Goal: Check status: Verify the current state of an ongoing process or item

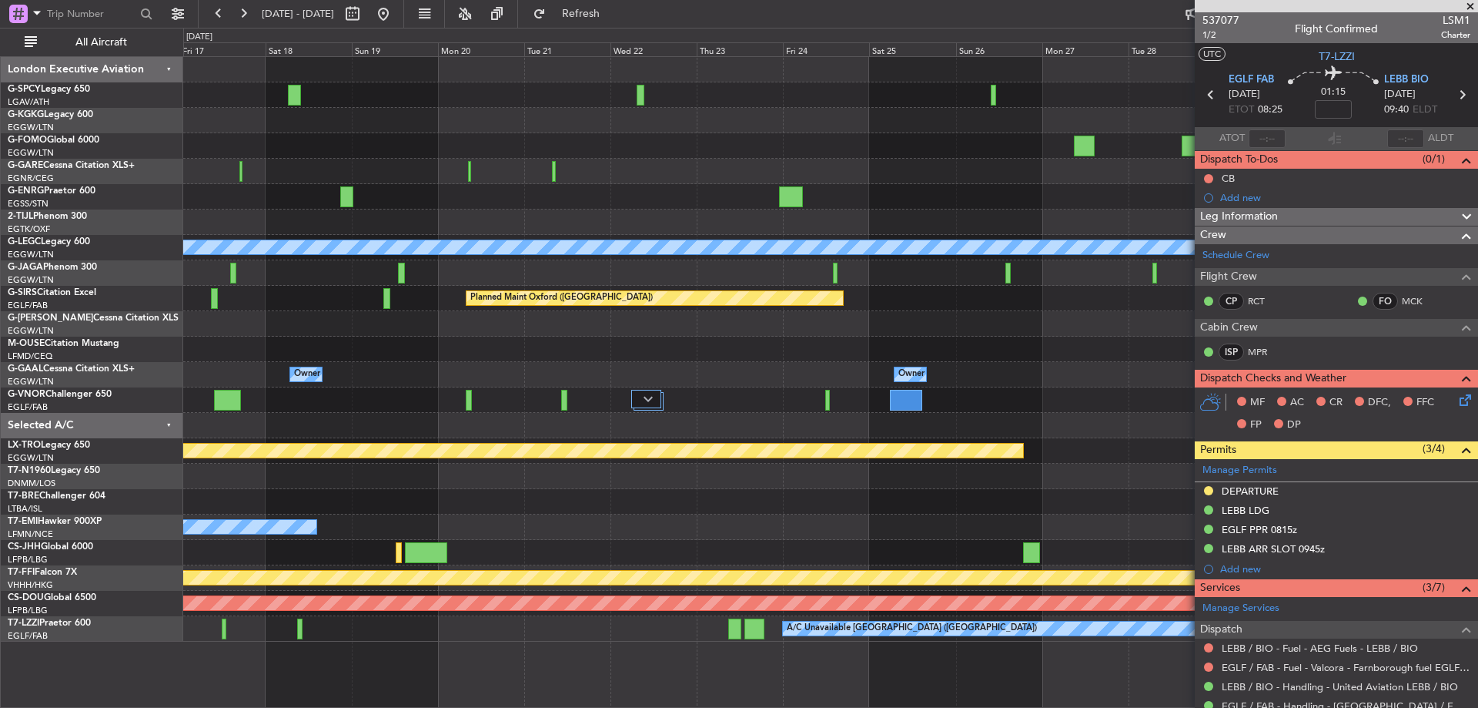
click at [644, 313] on div "A/C Unavailable [GEOGRAPHIC_DATA] ([GEOGRAPHIC_DATA]) Planned Maint [GEOGRAPHIC…" at bounding box center [830, 349] width 1294 height 584
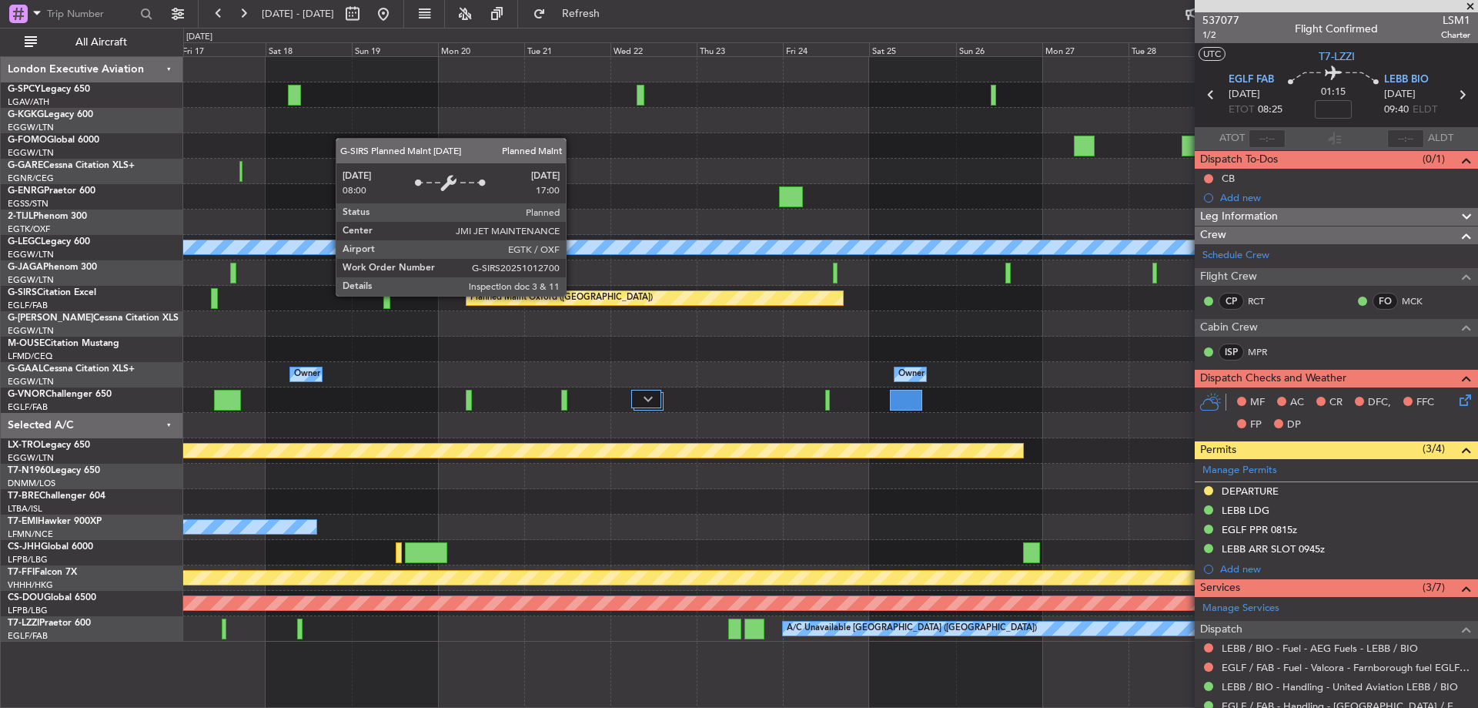
click at [573, 295] on div "Planned Maint Oxford ([GEOGRAPHIC_DATA])" at bounding box center [561, 297] width 182 height 23
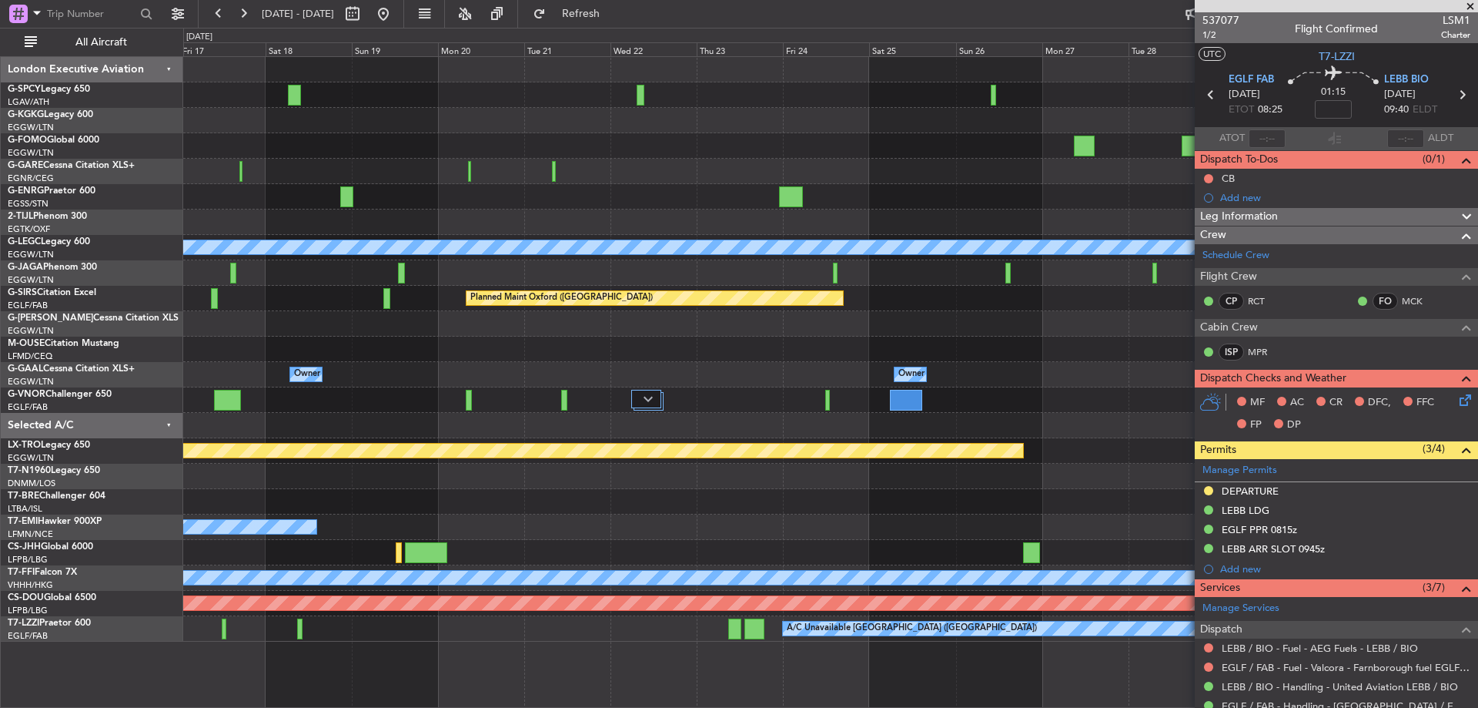
click at [864, 350] on div at bounding box center [830, 348] width 1294 height 25
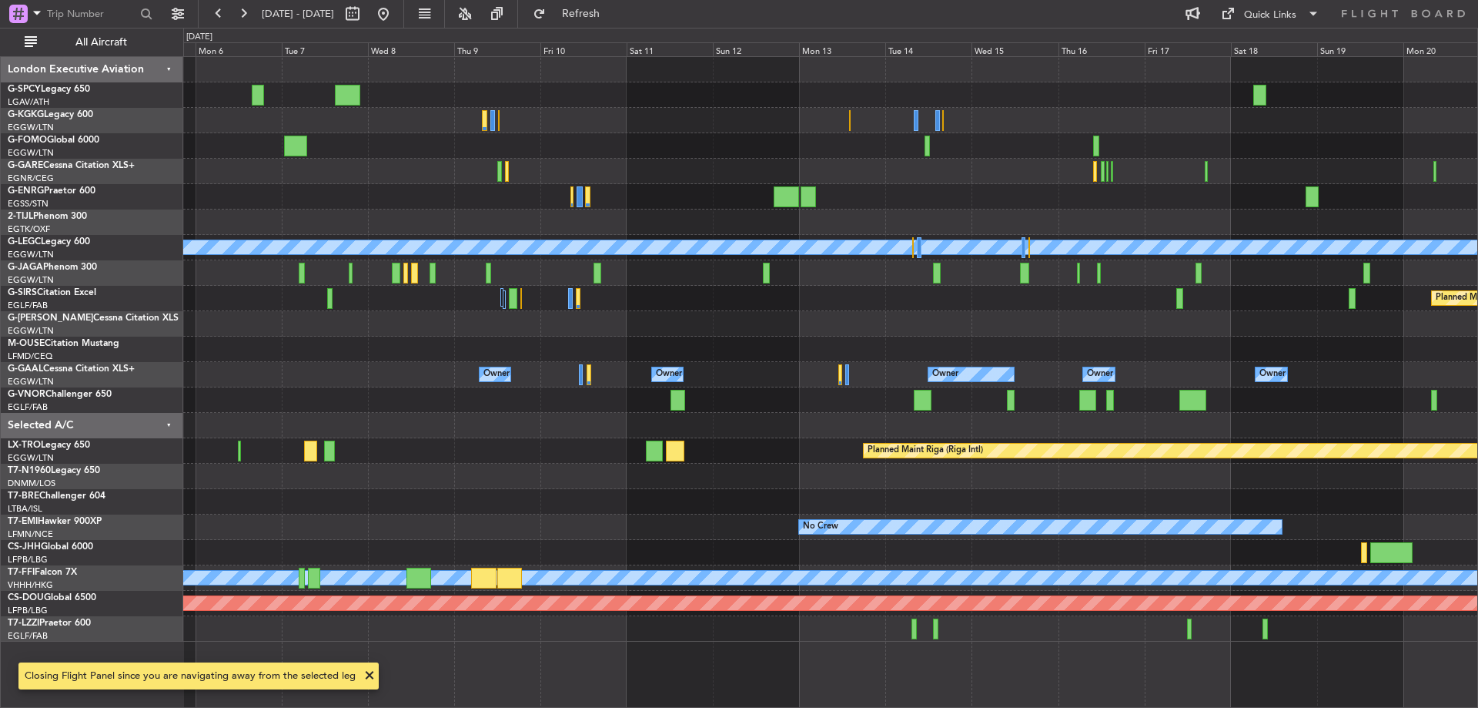
click at [1248, 477] on div "Planned Maint [GEOGRAPHIC_DATA] A/C Unavailable [GEOGRAPHIC_DATA] ([GEOGRAPHIC_…" at bounding box center [830, 349] width 1294 height 584
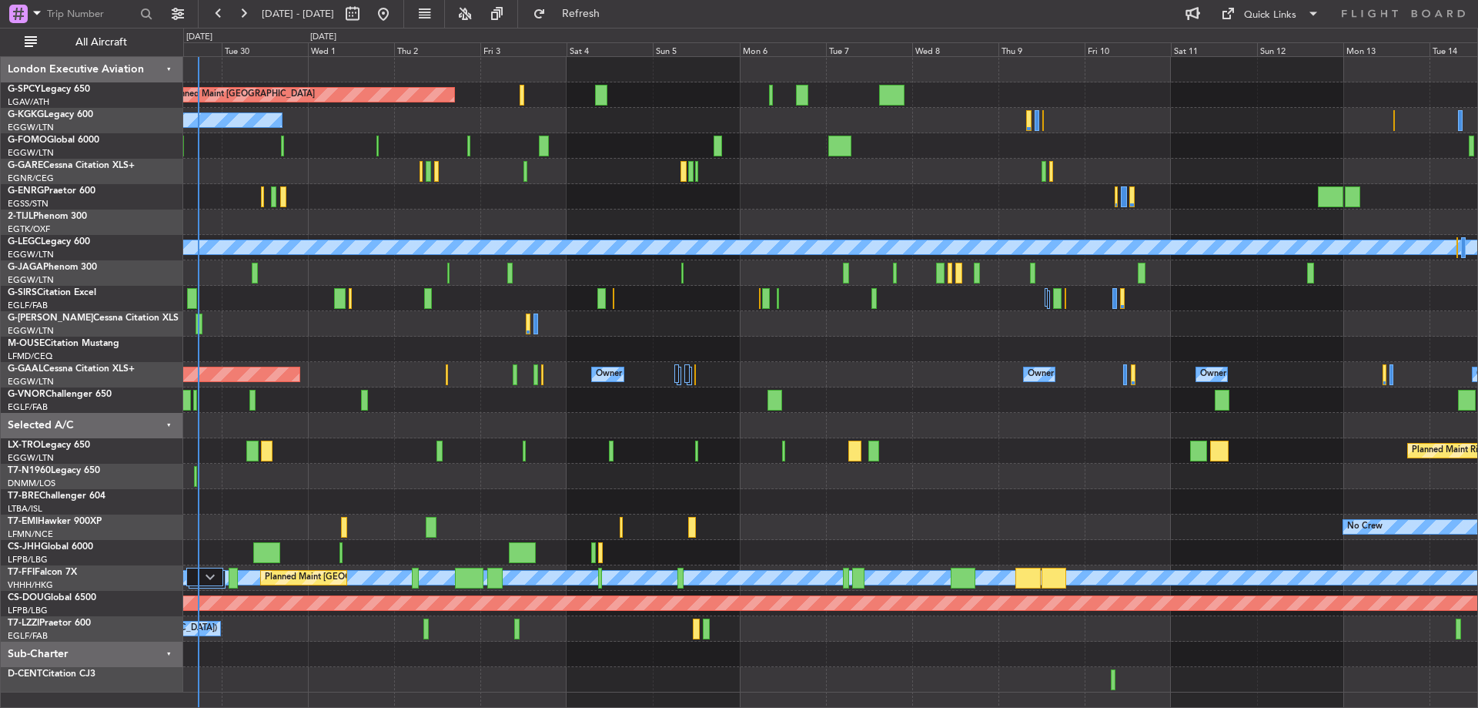
click at [684, 374] on div "Owner Owner Planned [GEOGRAPHIC_DATA] Owner Owner Owner No Crew Owner" at bounding box center [830, 374] width 1294 height 25
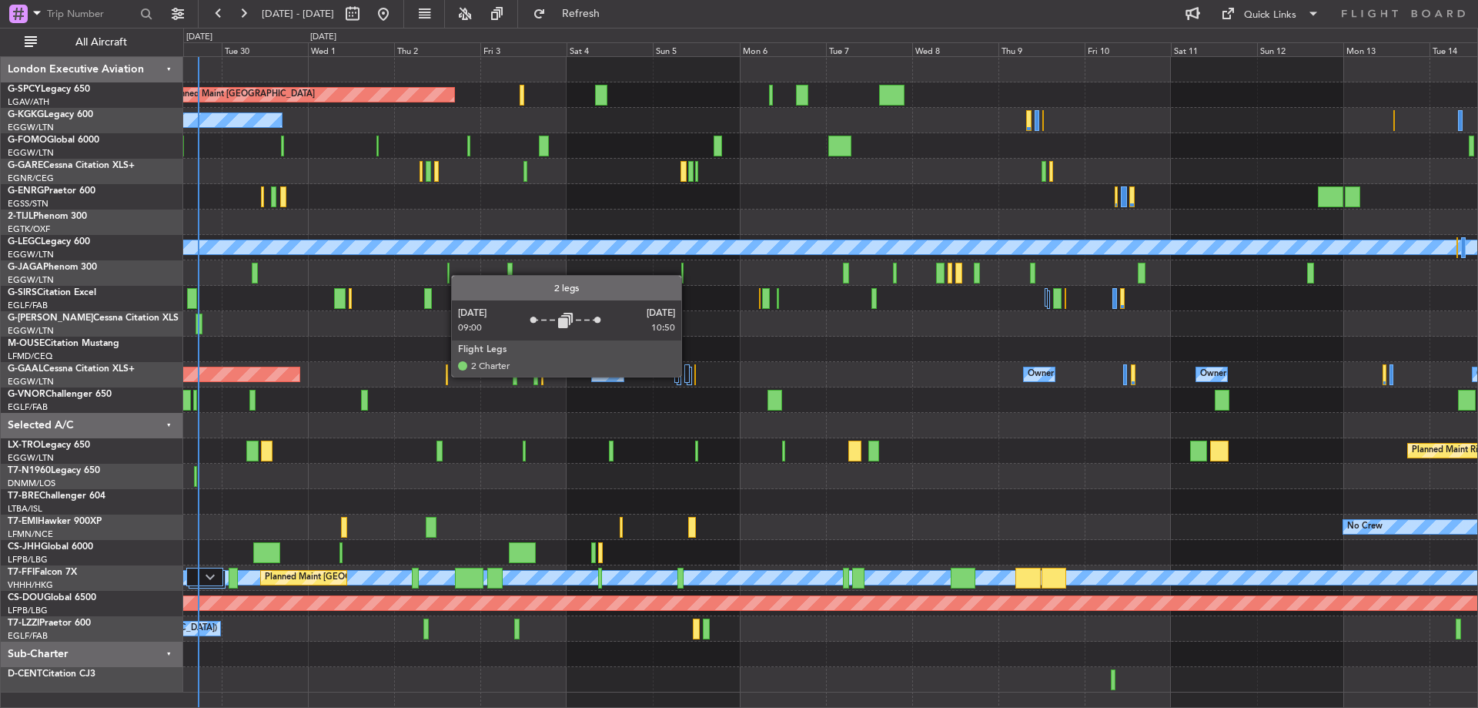
click at [688, 376] on div at bounding box center [687, 373] width 5 height 18
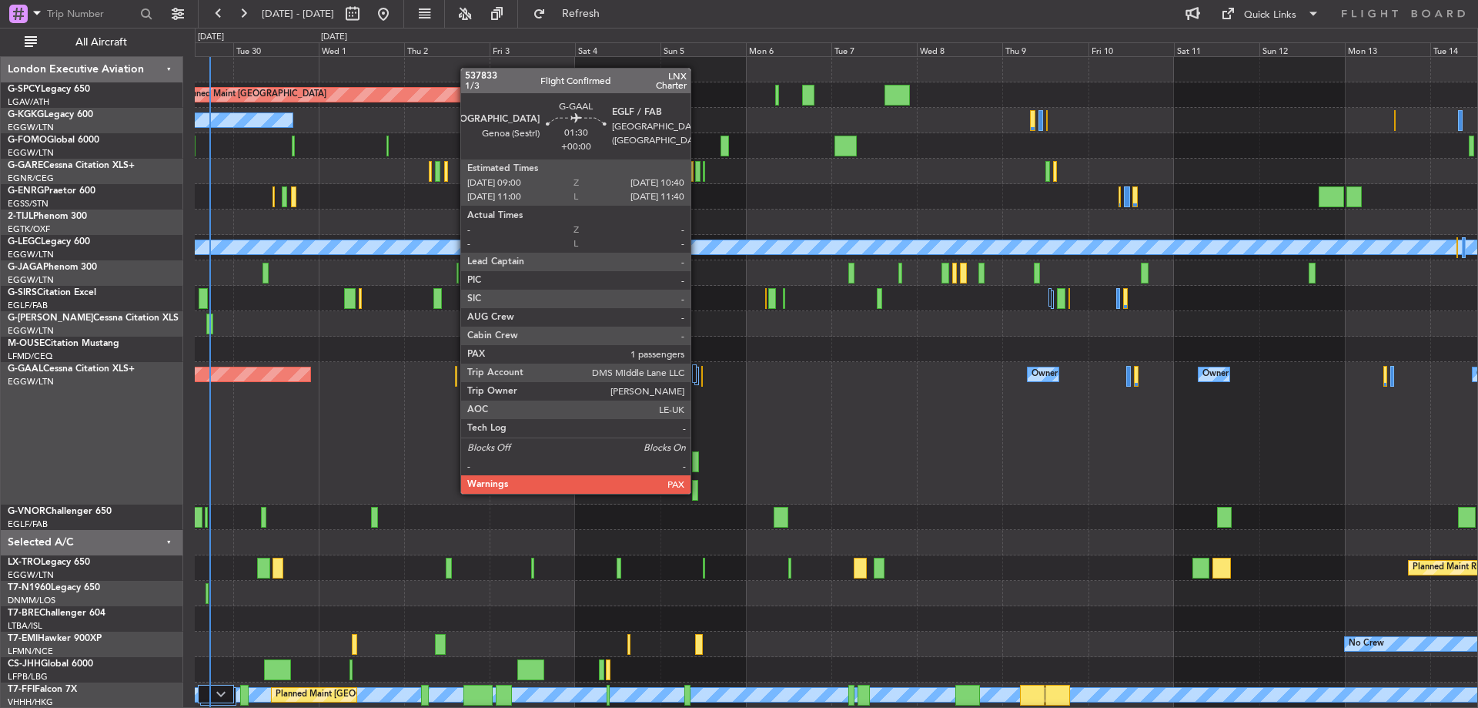
click at [698, 492] on div at bounding box center [695, 490] width 6 height 21
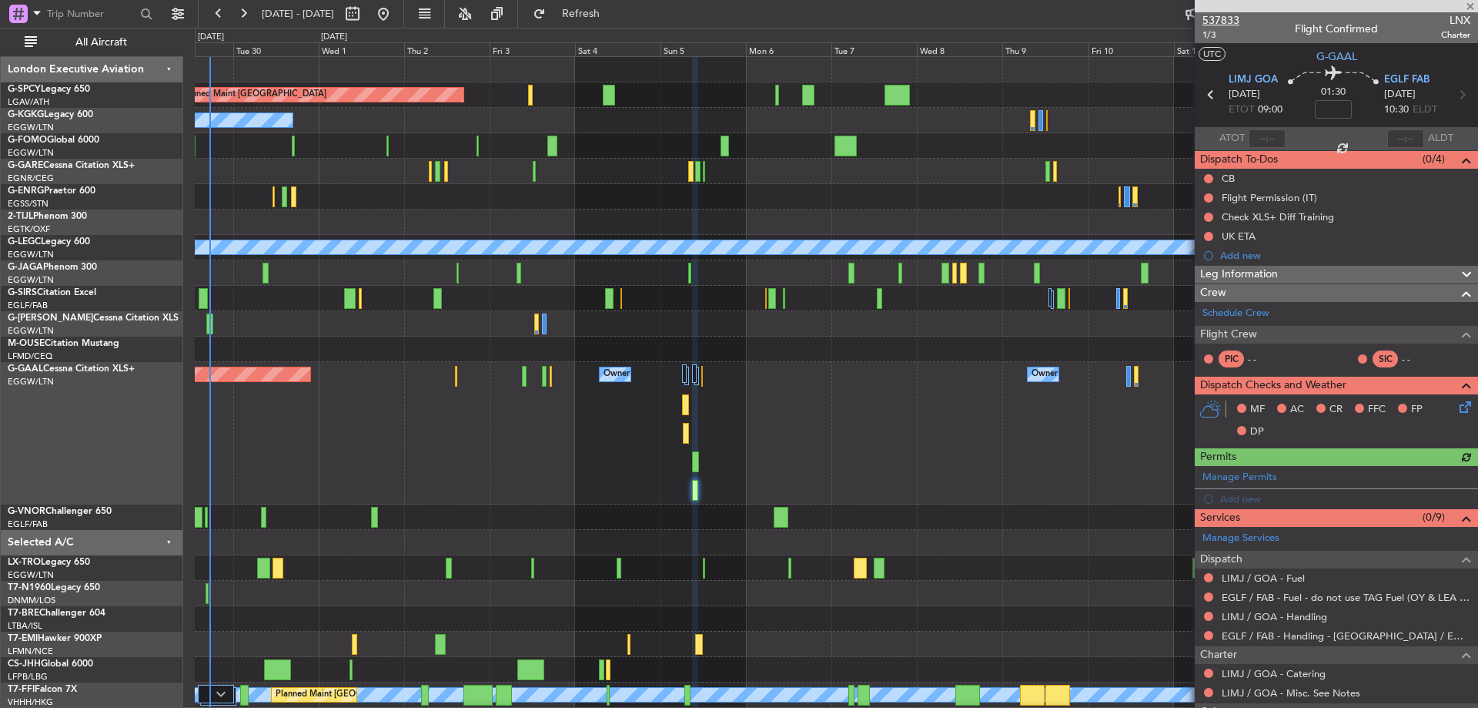
click at [1237, 23] on span "537833" at bounding box center [1221, 20] width 37 height 16
click at [1291, 578] on link "LIMJ / GOA - Fuel" at bounding box center [1263, 577] width 83 height 13
click at [1293, 616] on link "LIMJ / GOA - Handling" at bounding box center [1274, 616] width 105 height 13
click at [614, 8] on span "Refresh" at bounding box center [581, 13] width 65 height 11
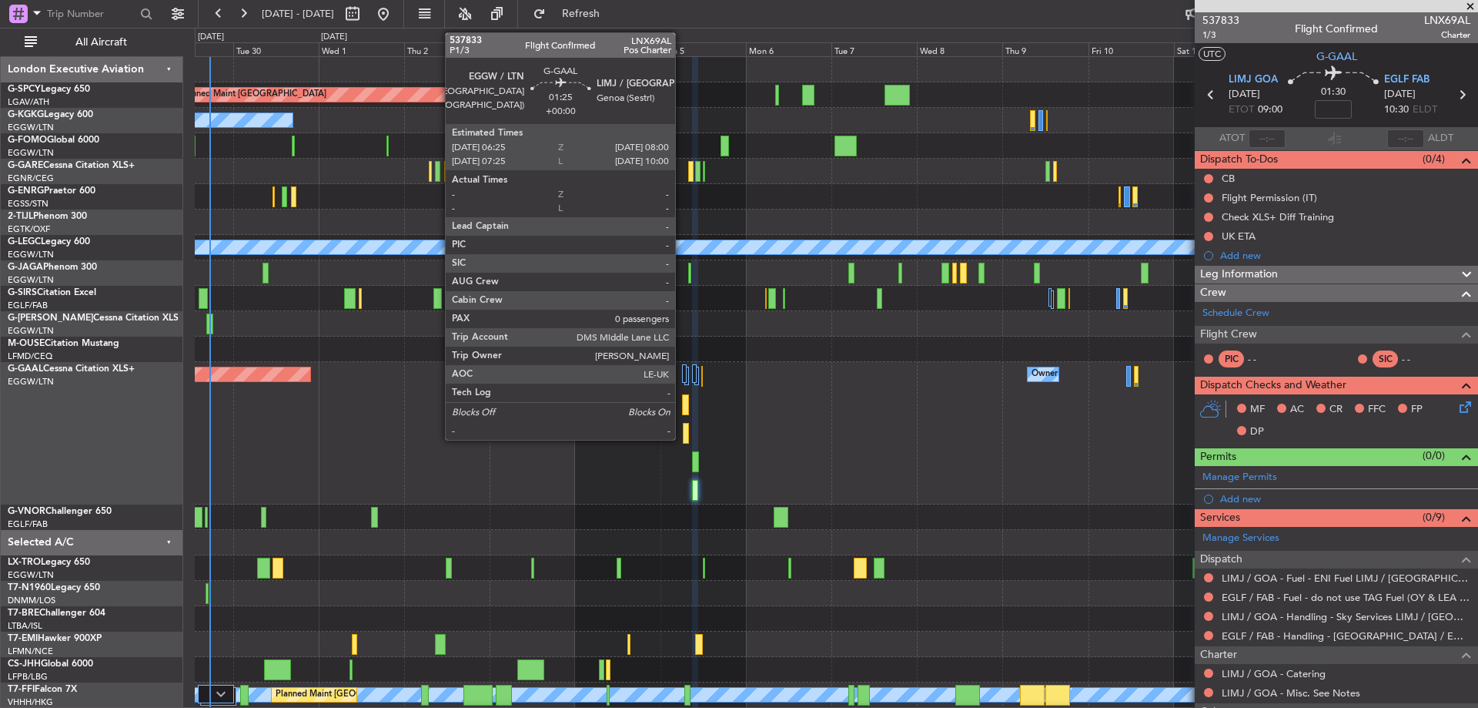
click at [683, 434] on div at bounding box center [686, 433] width 6 height 21
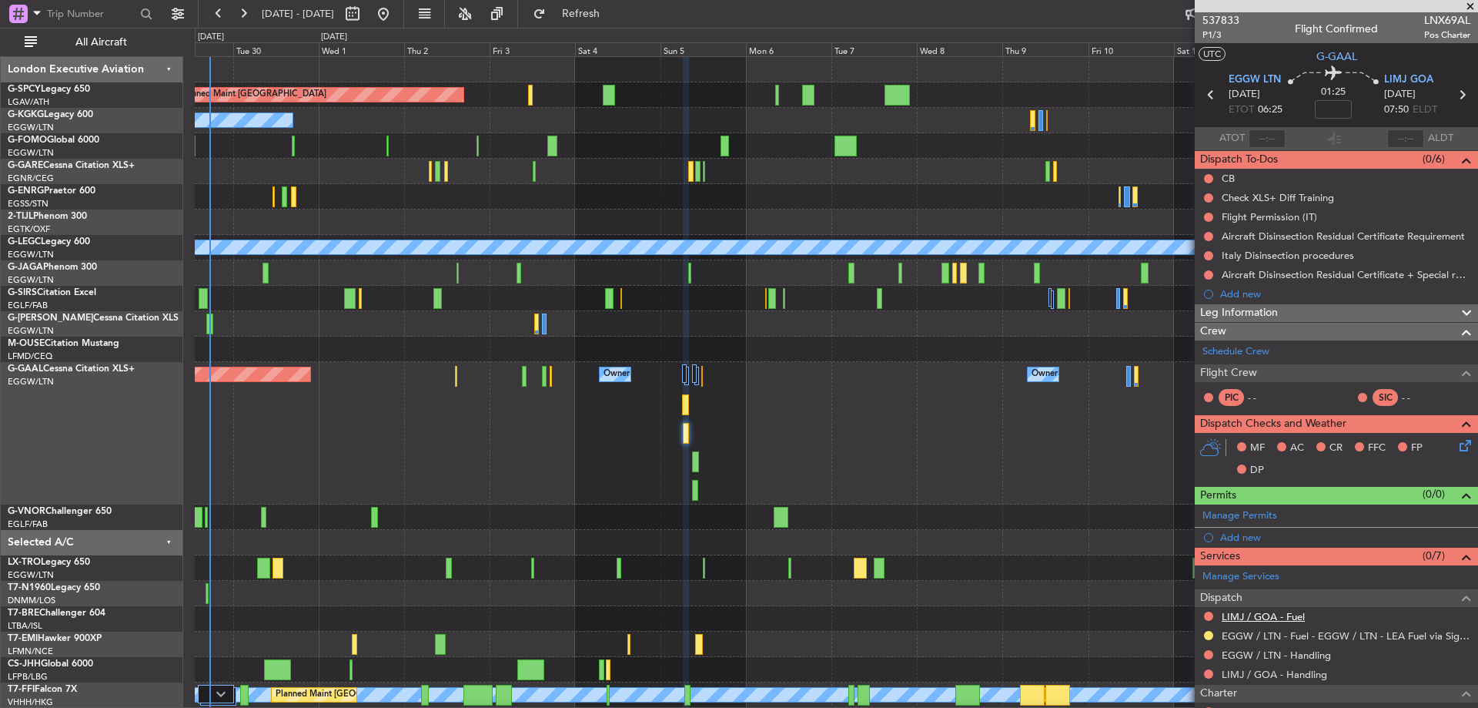
click at [1280, 618] on link "LIMJ / GOA - Fuel" at bounding box center [1263, 616] width 83 height 13
click at [1319, 651] on link "EGGW / LTN - Handling" at bounding box center [1276, 654] width 109 height 13
click at [1314, 673] on link "LIMJ / GOA - Handling" at bounding box center [1274, 674] width 105 height 13
click at [614, 18] on span "Refresh" at bounding box center [581, 13] width 65 height 11
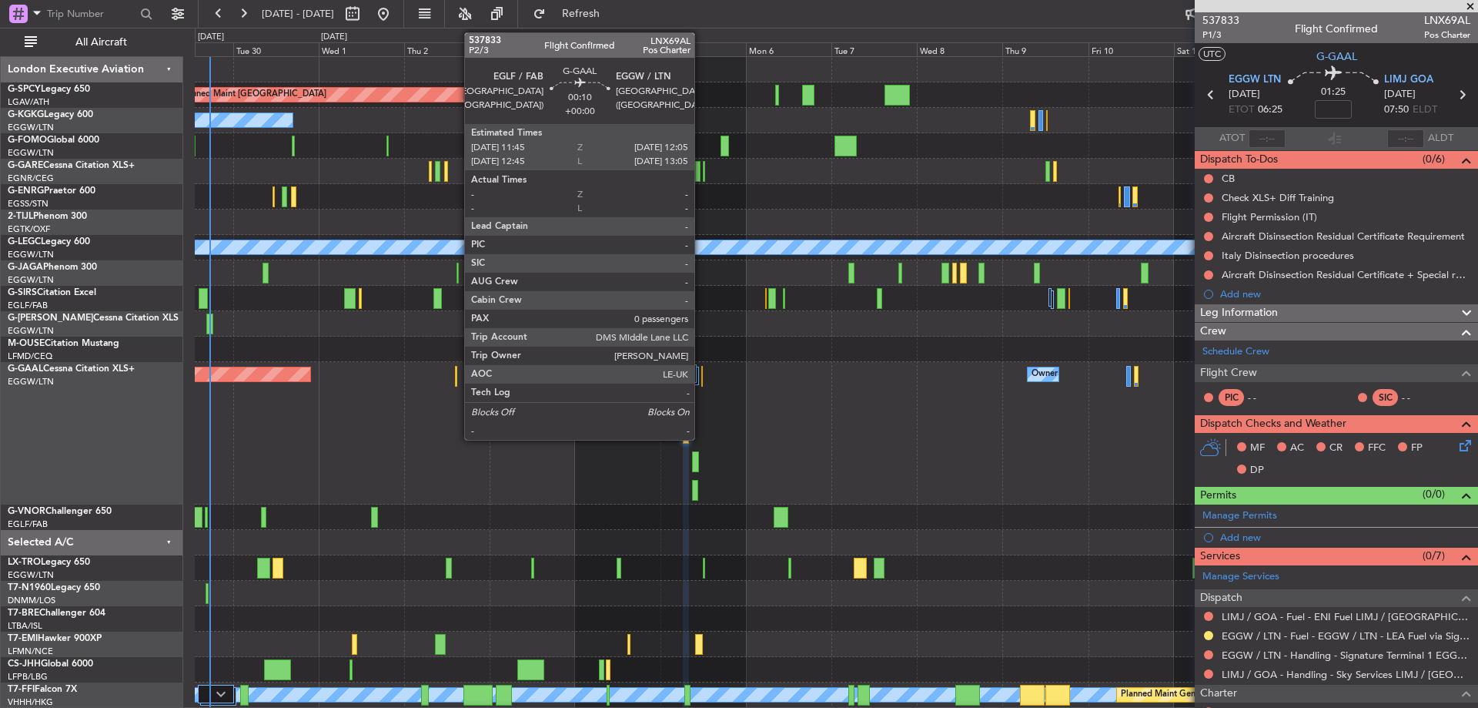
click at [701, 380] on div at bounding box center [702, 376] width 2 height 21
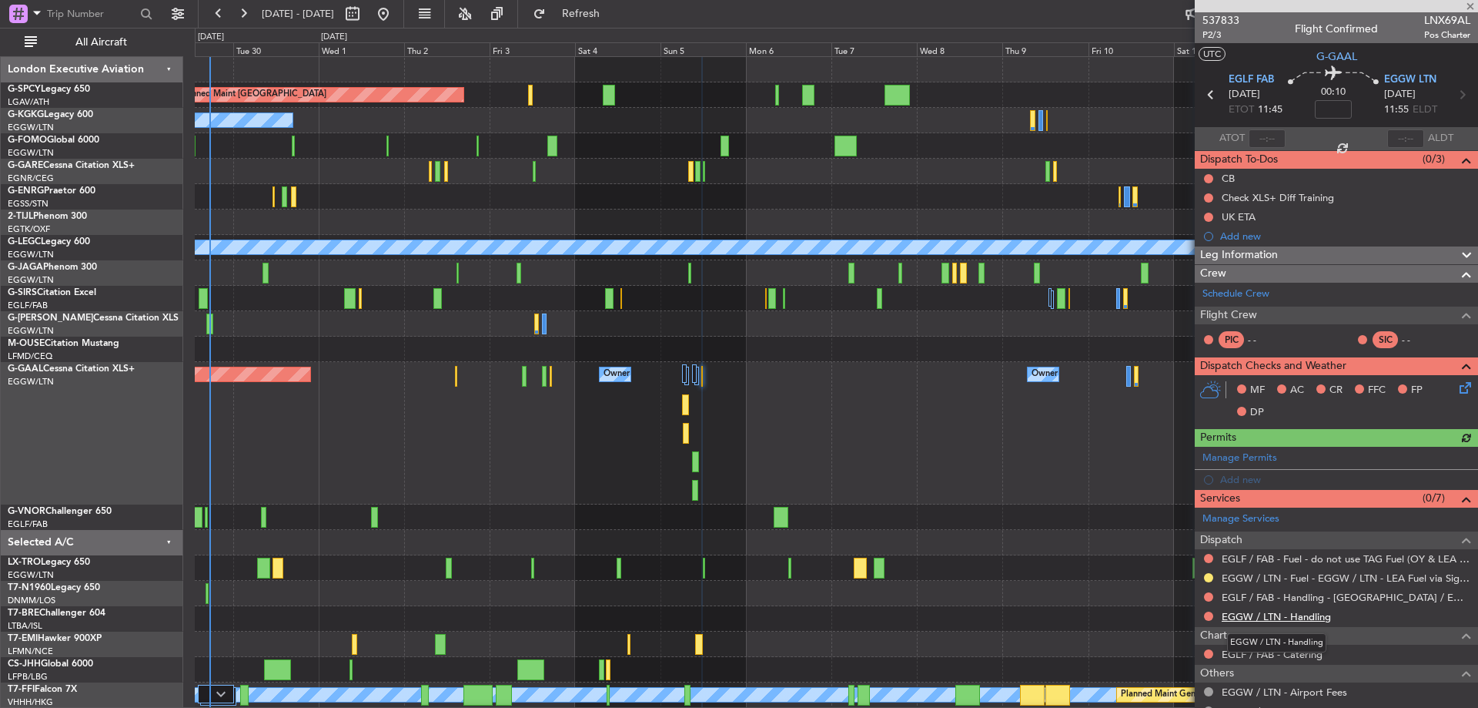
click at [1314, 618] on link "EGGW / LTN - Handling" at bounding box center [1276, 616] width 109 height 13
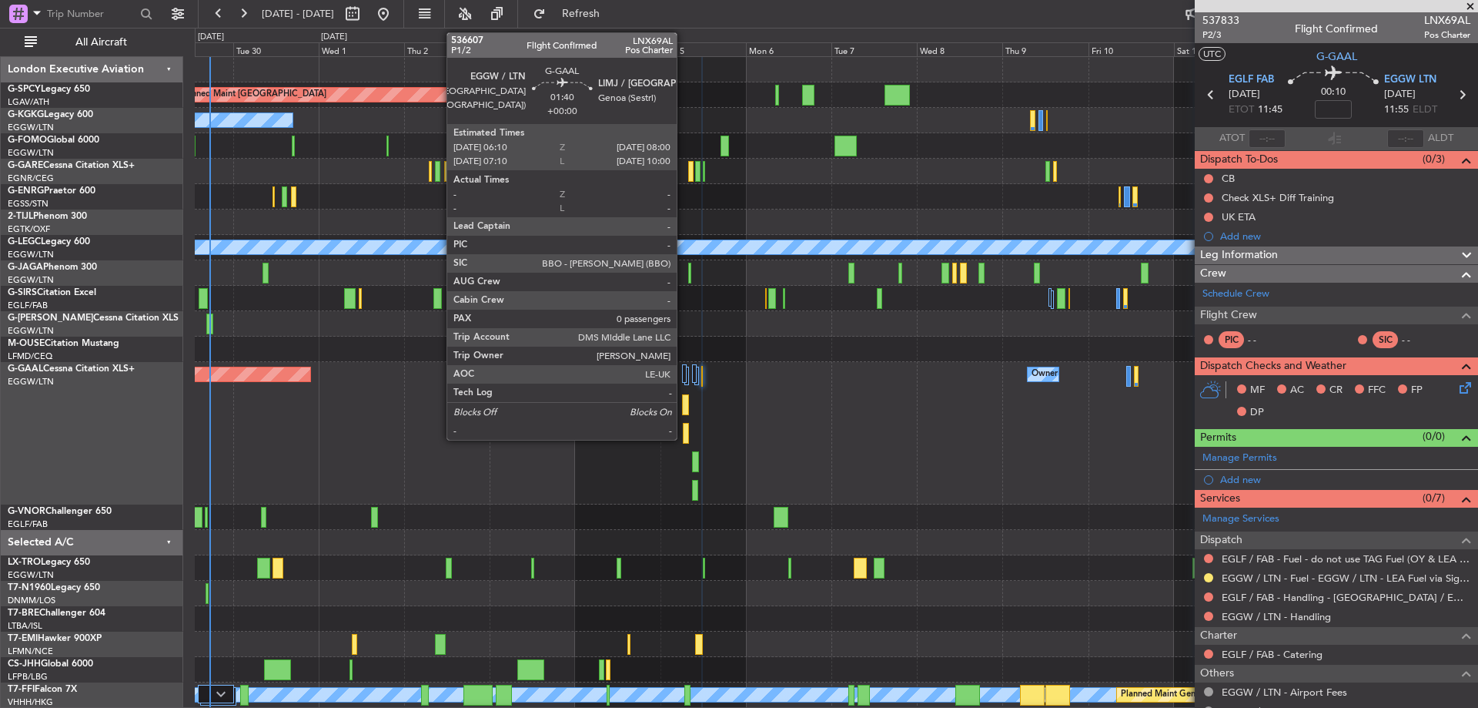
click at [684, 405] on div at bounding box center [685, 404] width 7 height 21
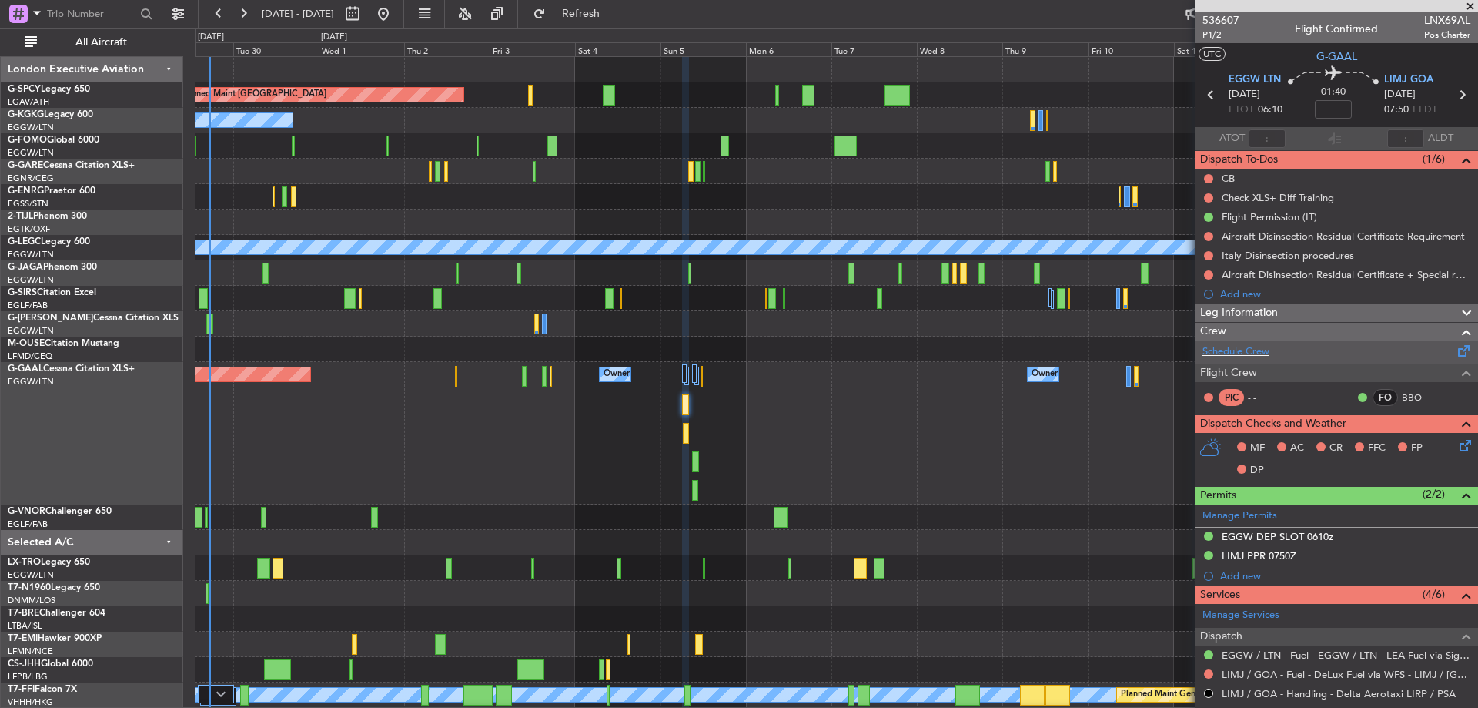
click at [1275, 356] on div "Schedule Crew" at bounding box center [1336, 351] width 283 height 23
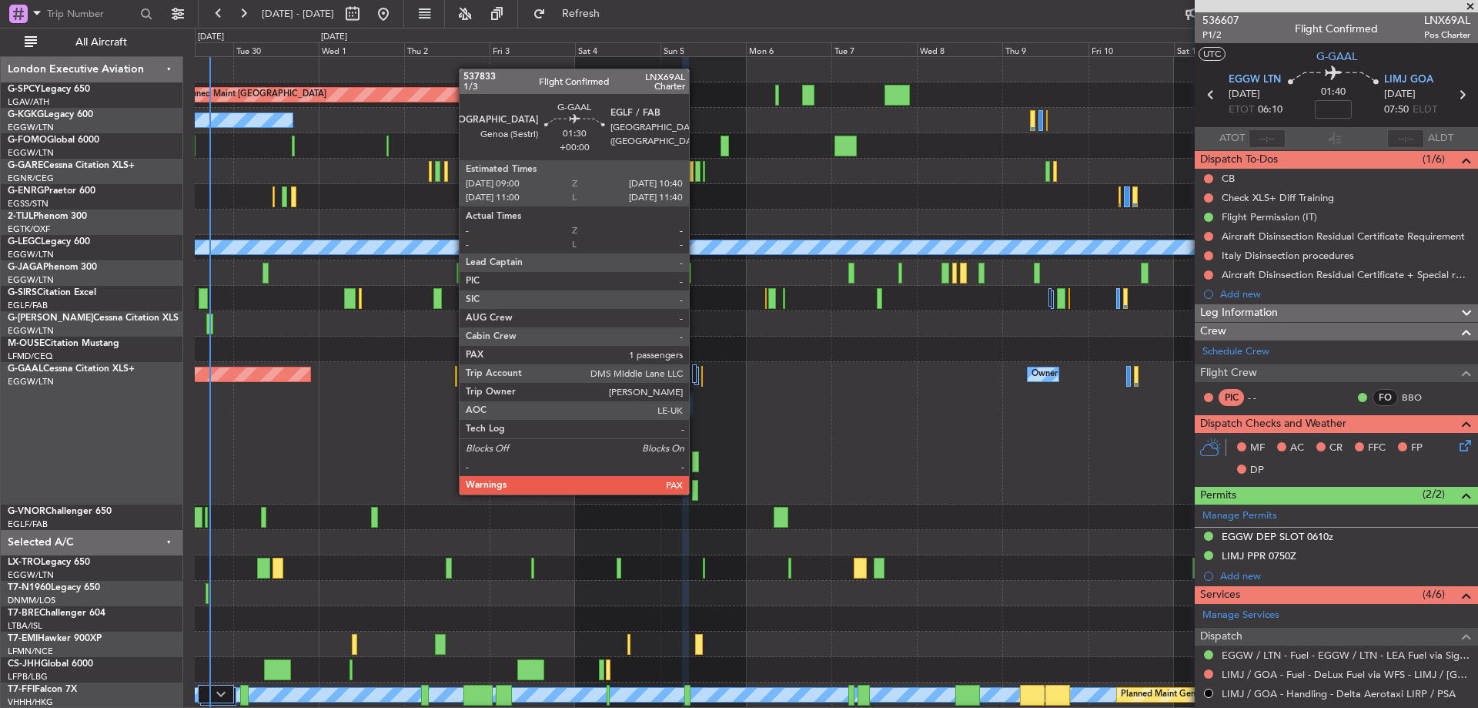
click at [696, 493] on div at bounding box center [695, 490] width 6 height 21
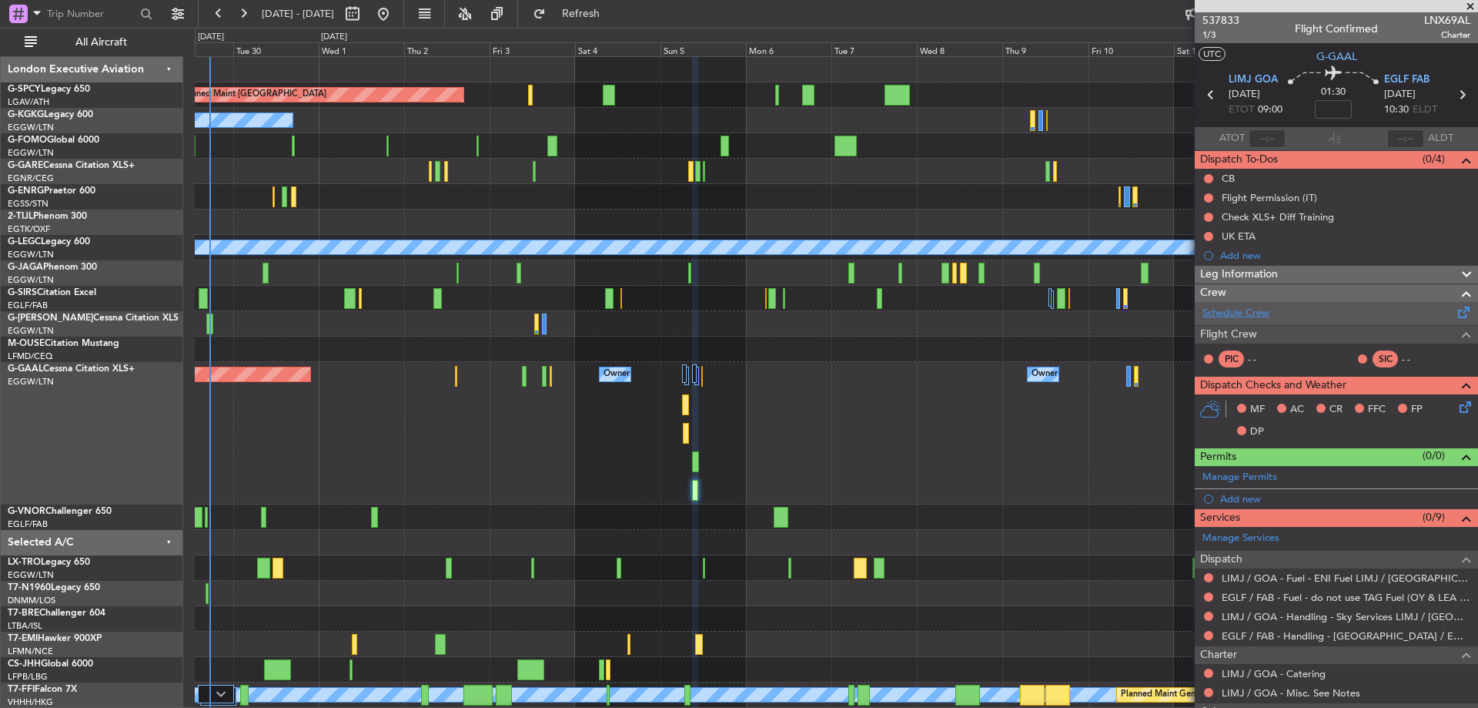
click at [1267, 316] on link "Schedule Crew" at bounding box center [1236, 313] width 67 height 15
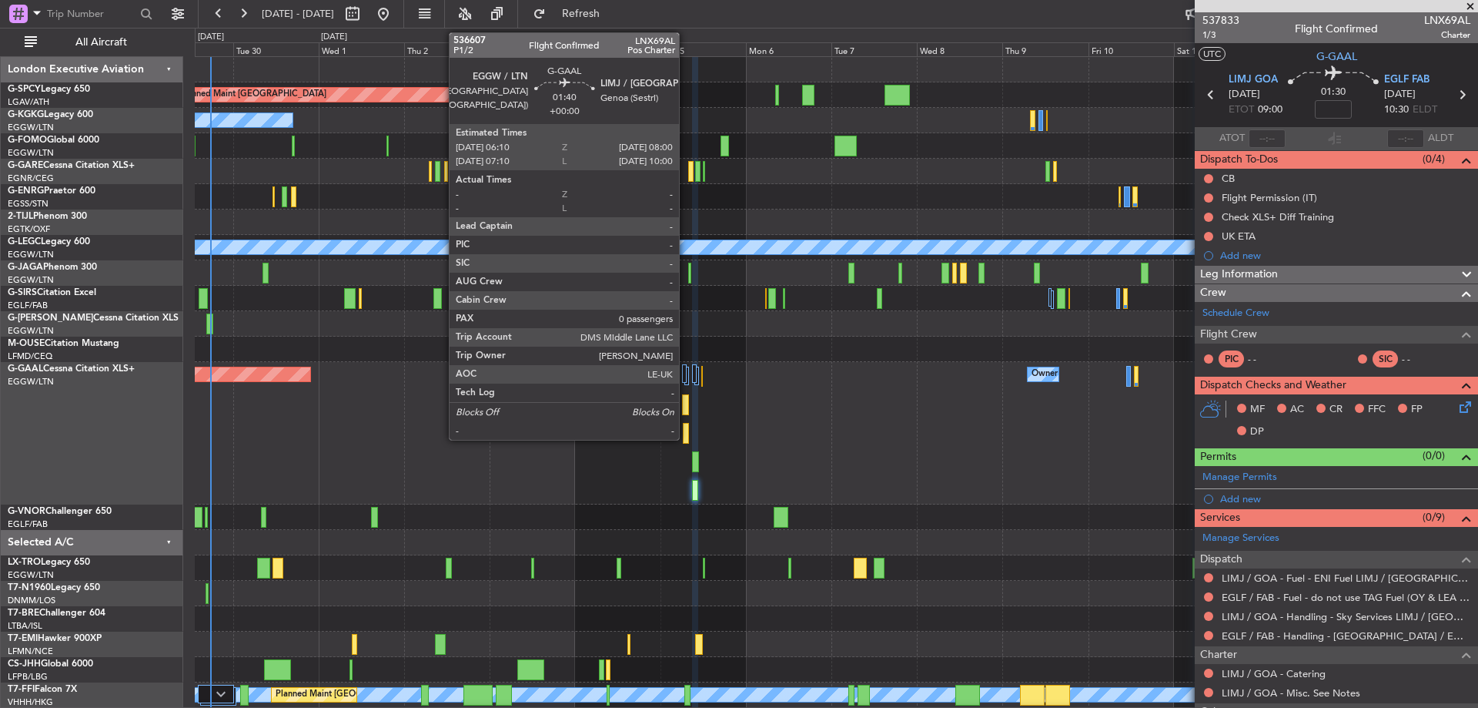
click at [686, 403] on div at bounding box center [685, 404] width 7 height 21
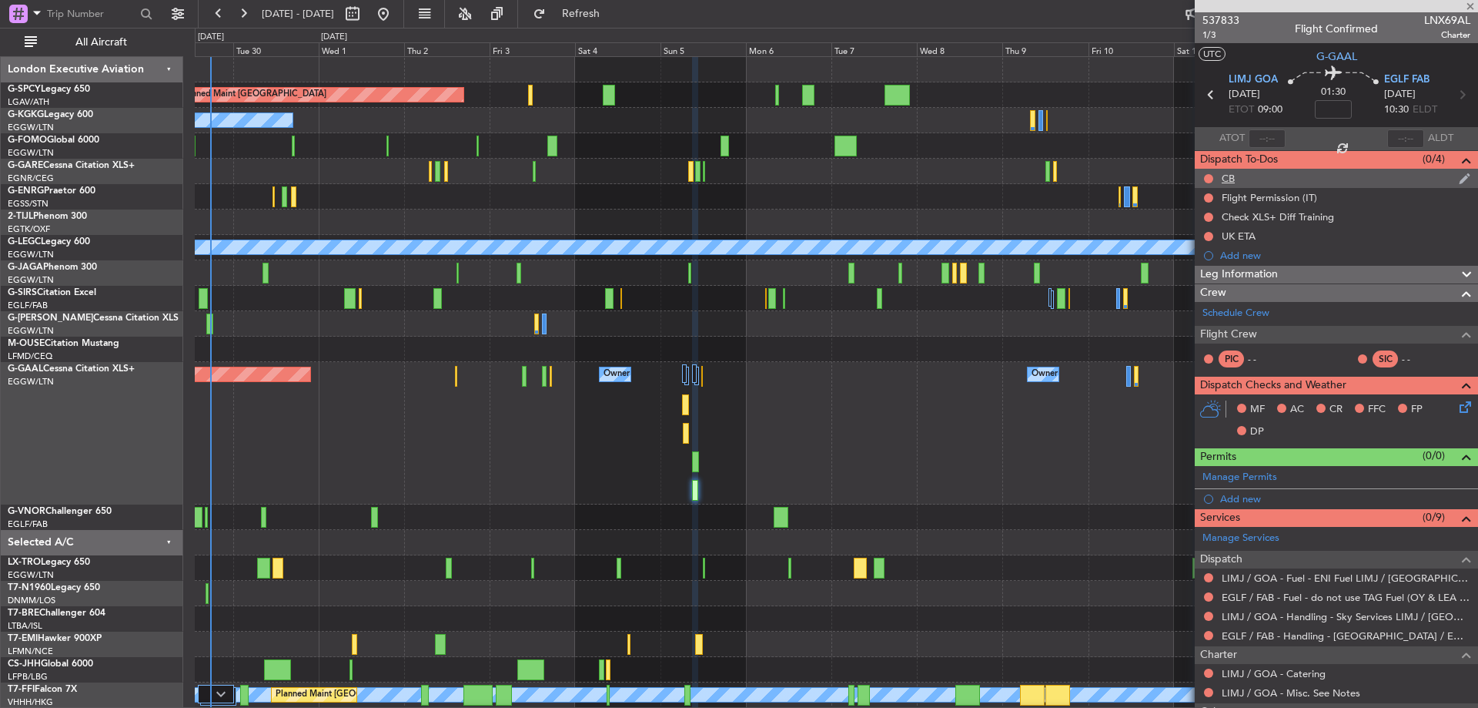
type input "0"
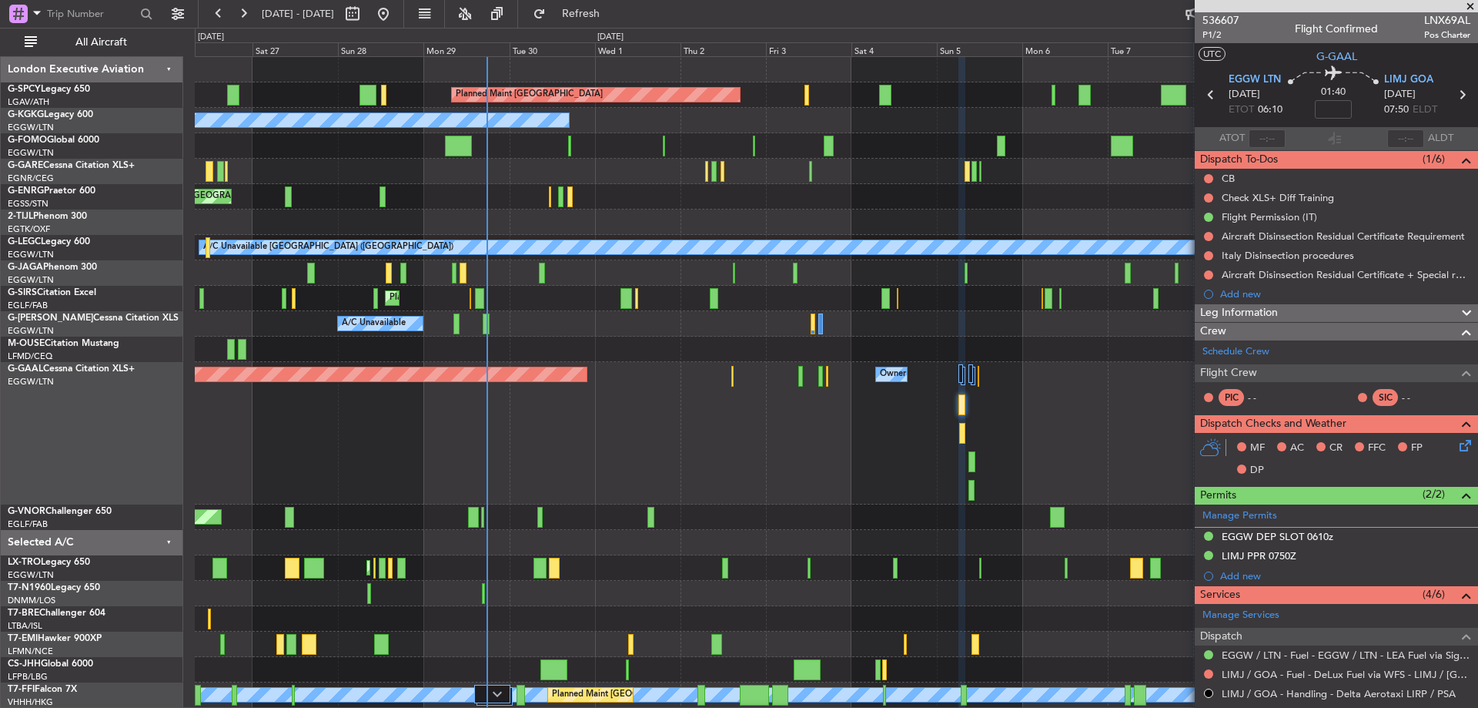
click at [939, 338] on div "Planned Maint [GEOGRAPHIC_DATA] A/C Unavailable [GEOGRAPHIC_DATA] (Ataturk) Pla…" at bounding box center [836, 433] width 1283 height 752
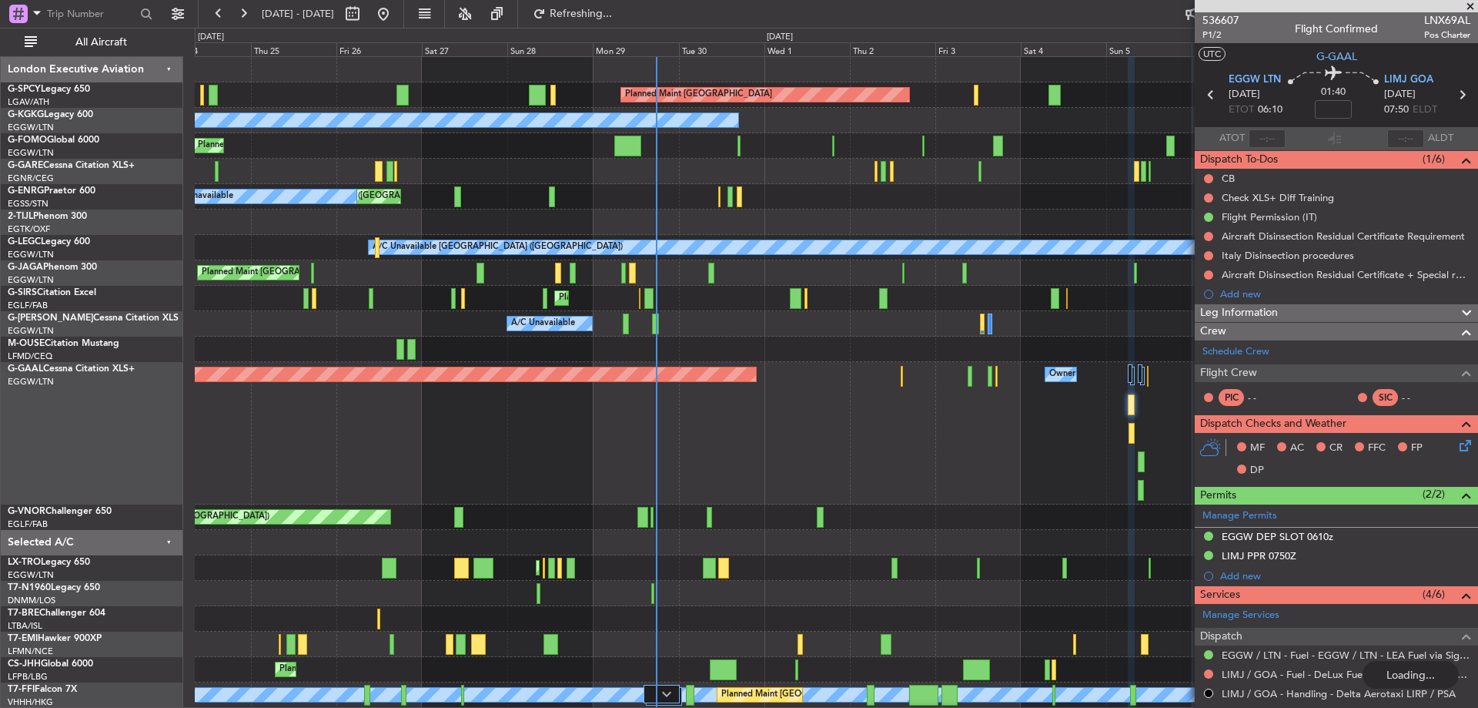
click at [1473, 7] on span at bounding box center [1470, 7] width 15 height 14
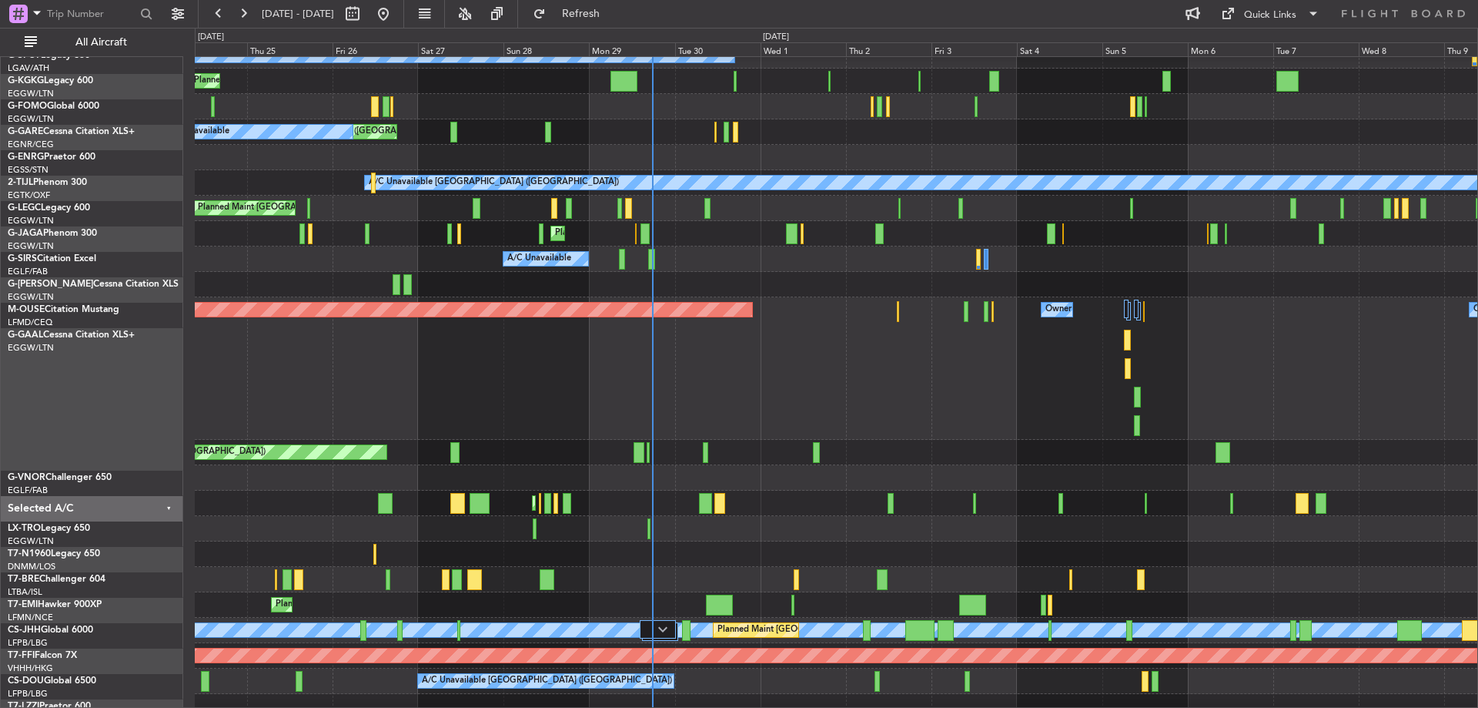
scroll to position [69, 0]
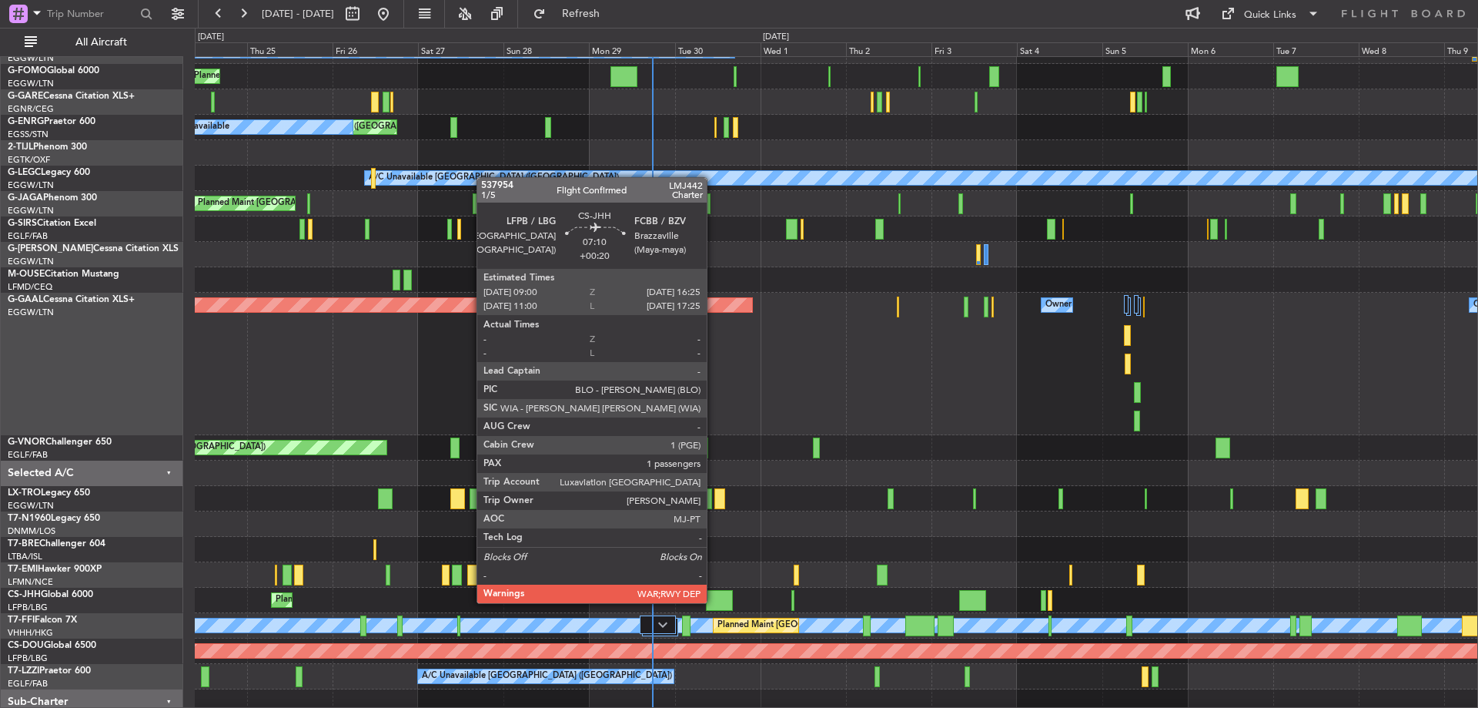
click at [714, 601] on div at bounding box center [719, 600] width 27 height 21
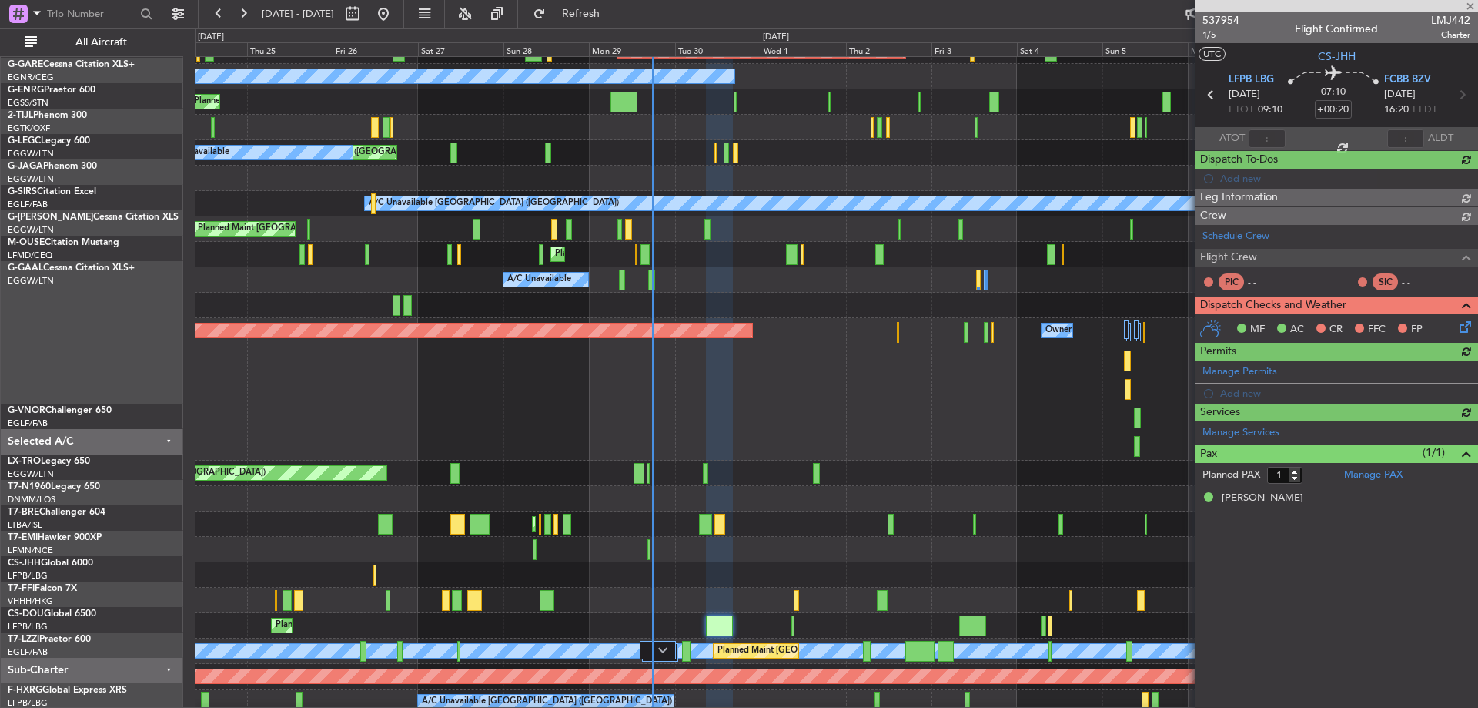
scroll to position [44, 0]
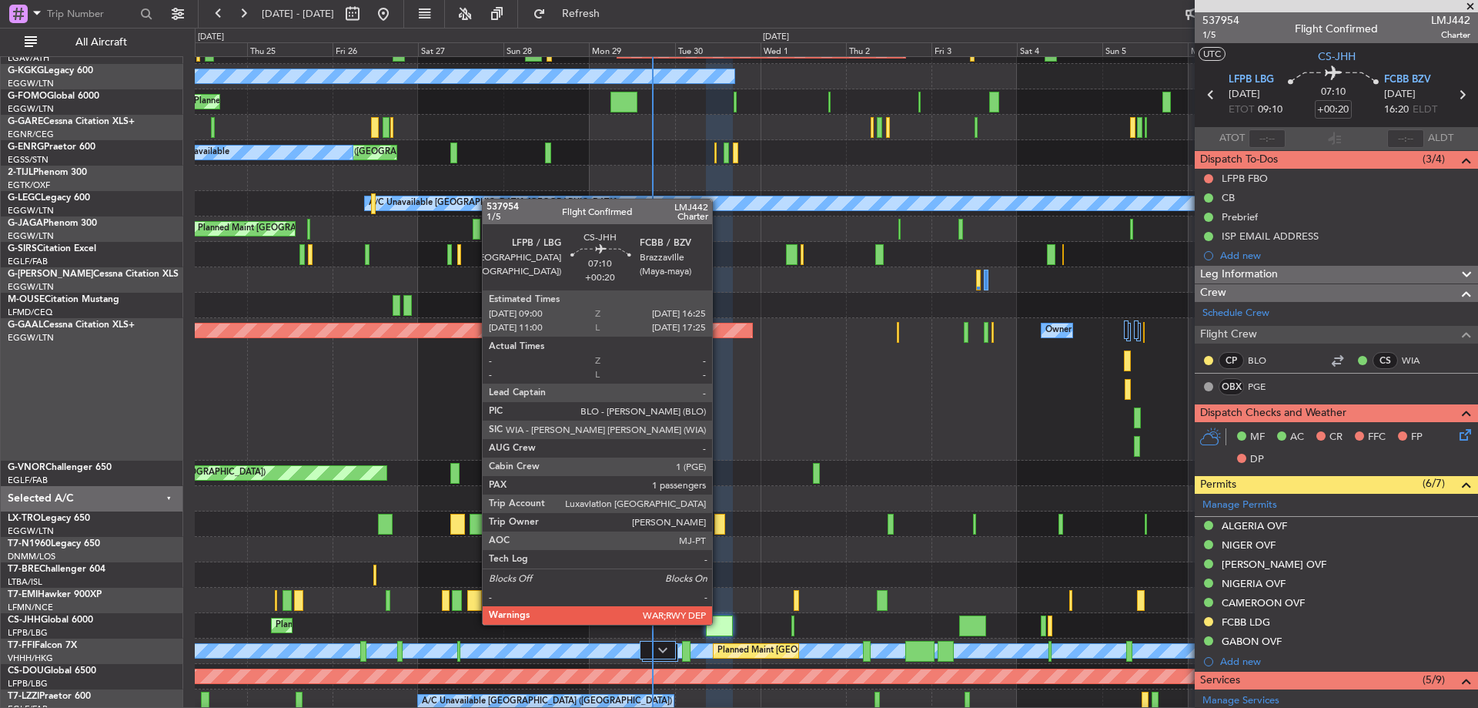
click at [719, 623] on div at bounding box center [719, 625] width 27 height 21
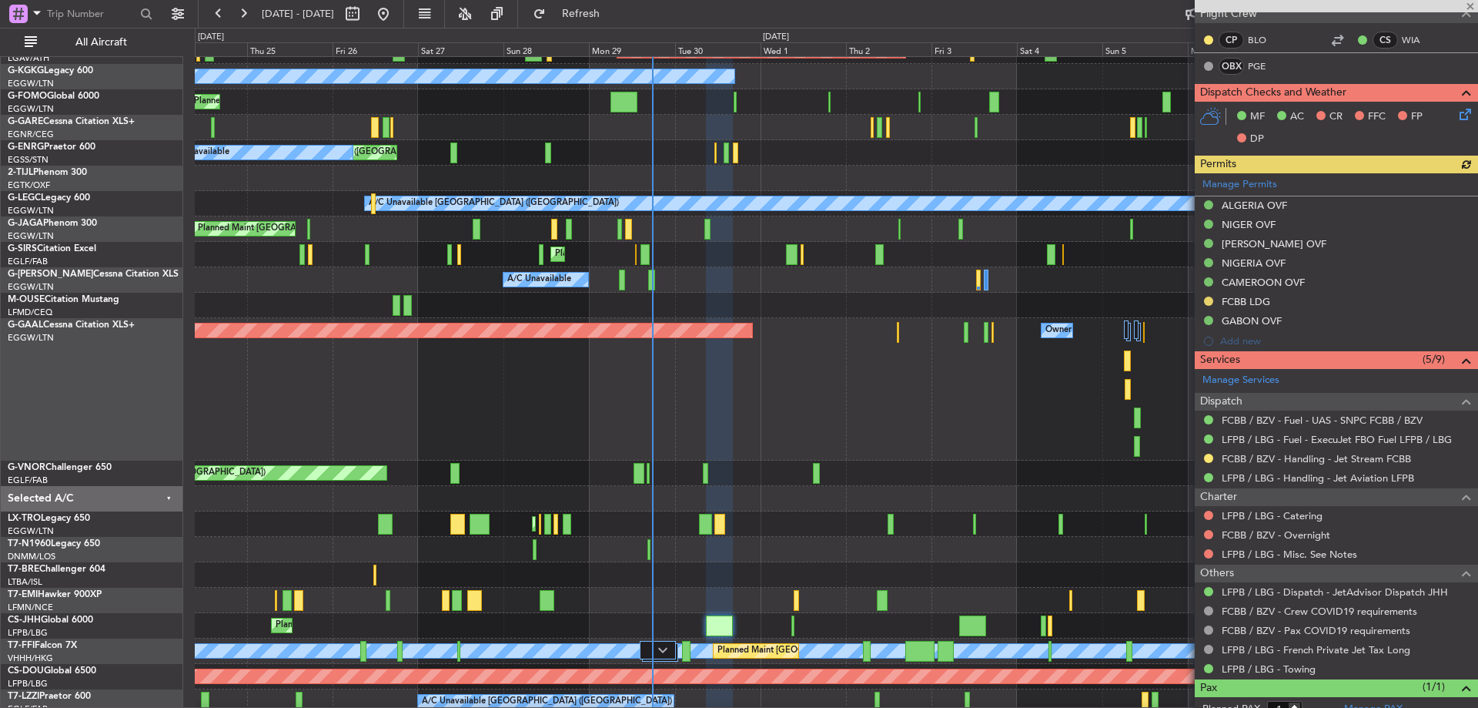
scroll to position [321, 0]
